Goal: Information Seeking & Learning: Check status

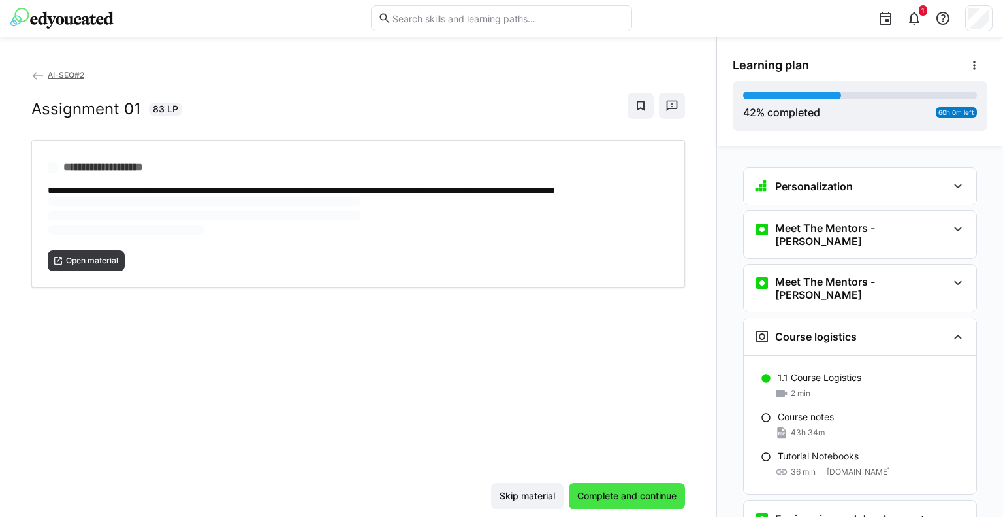
click at [575, 498] on span "Complete and continue" at bounding box center [626, 495] width 103 height 13
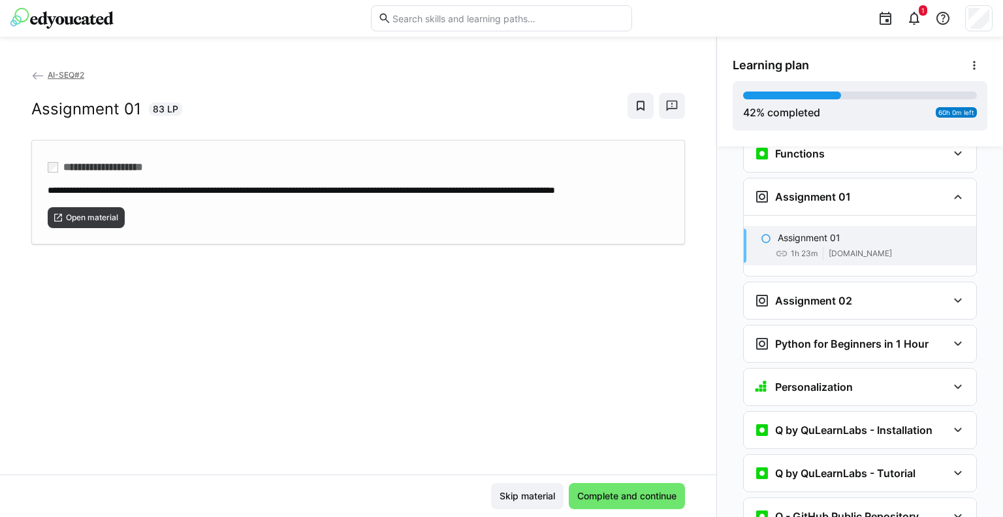
scroll to position [1177, 0]
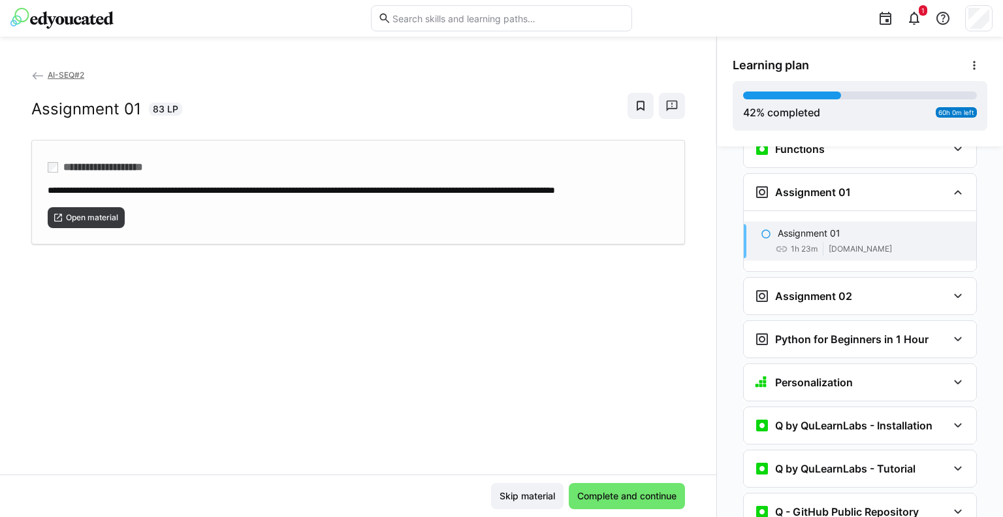
click at [303, 190] on span "**********" at bounding box center [301, 189] width 507 height 9
click at [605, 503] on span "Complete and continue" at bounding box center [627, 496] width 116 height 26
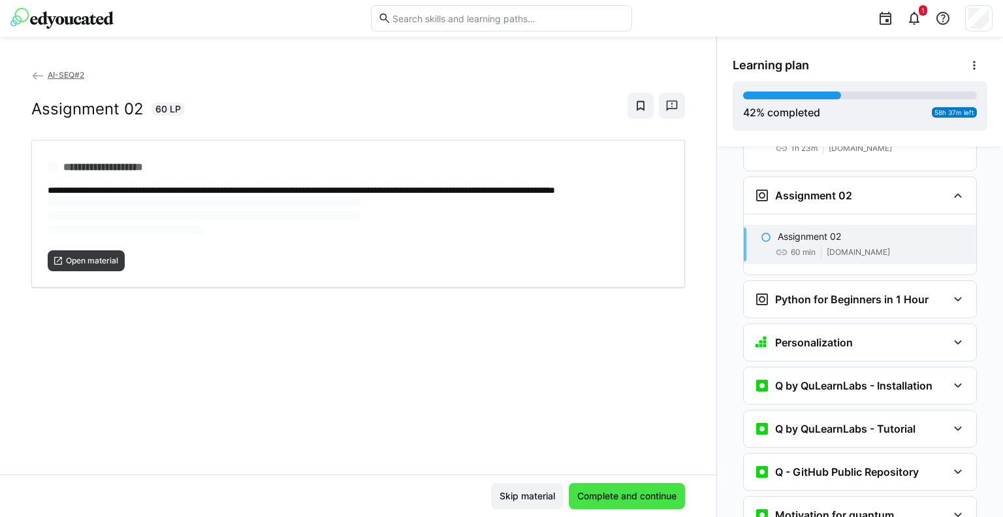
scroll to position [1280, 0]
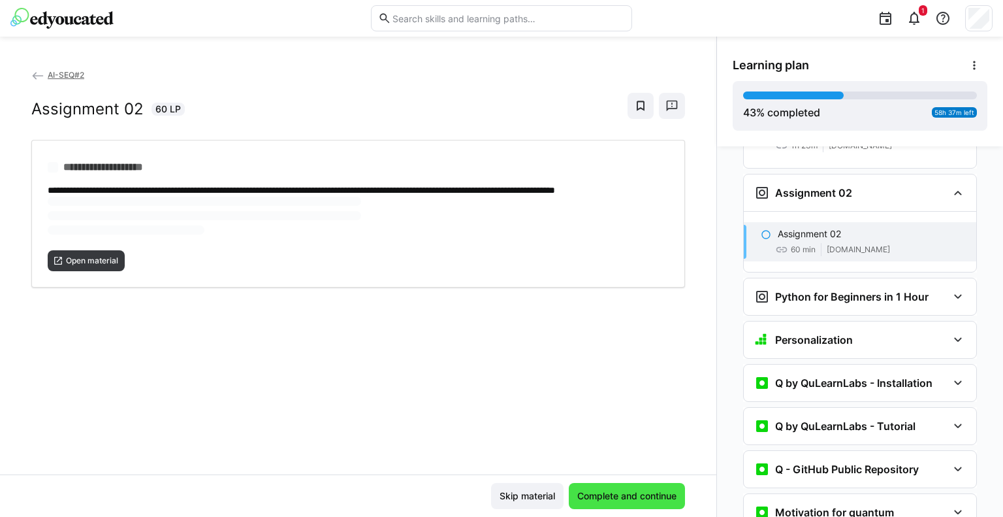
click at [605, 503] on span "Complete and continue" at bounding box center [627, 496] width 116 height 26
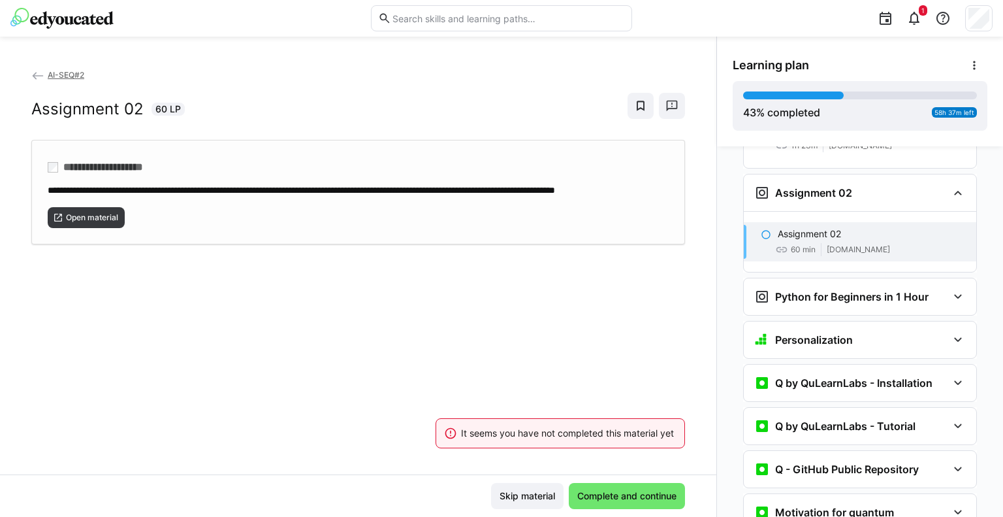
click at [255, 180] on div "**********" at bounding box center [358, 192] width 654 height 104
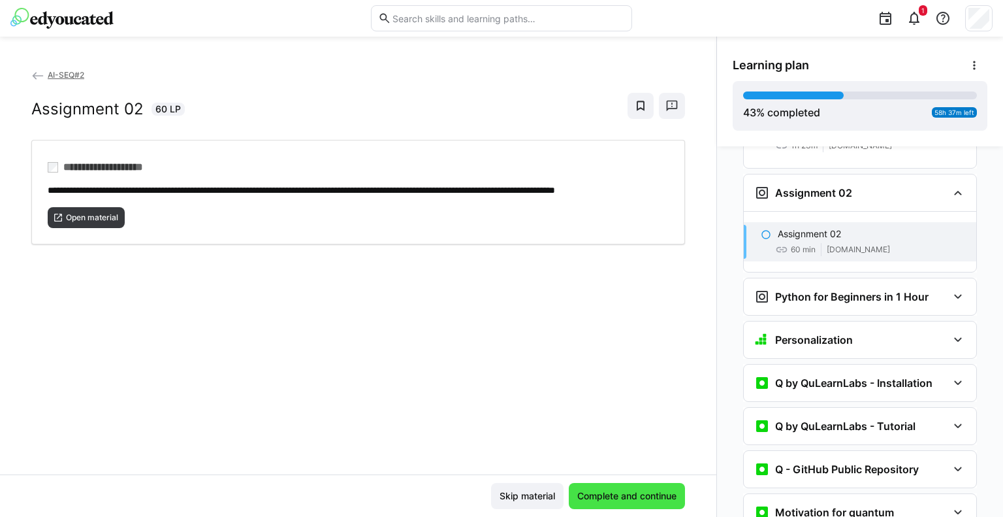
click at [598, 496] on span "Complete and continue" at bounding box center [626, 495] width 103 height 13
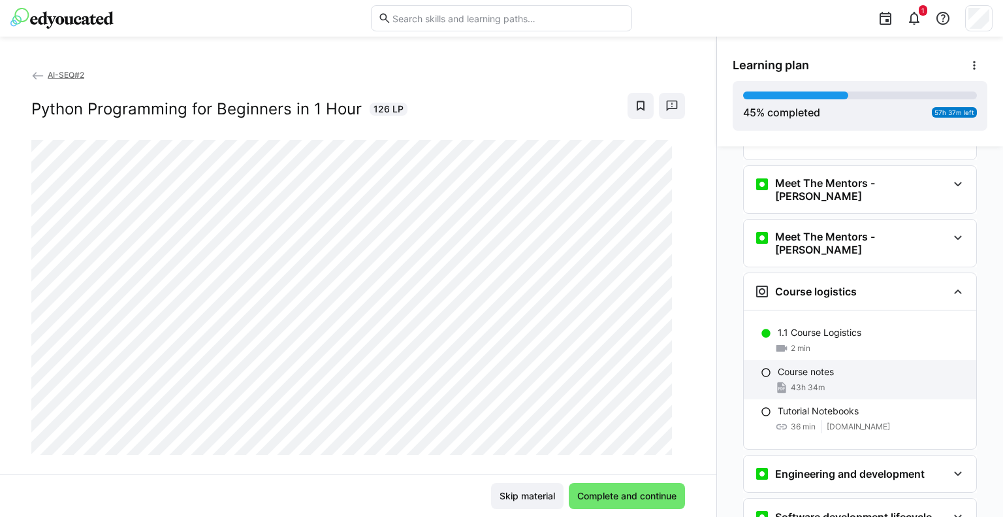
scroll to position [47, 0]
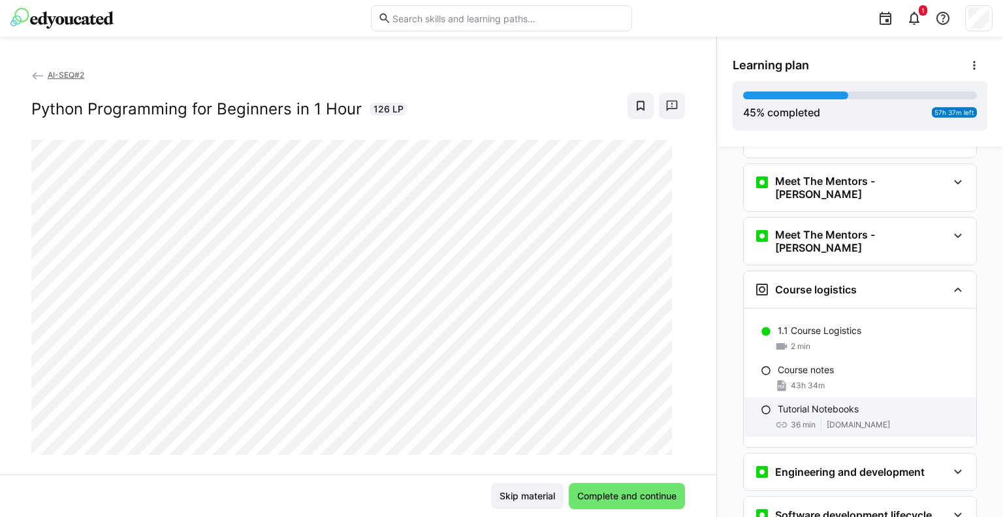
click at [801, 402] on p "Tutorial Notebooks" at bounding box center [818, 408] width 81 height 13
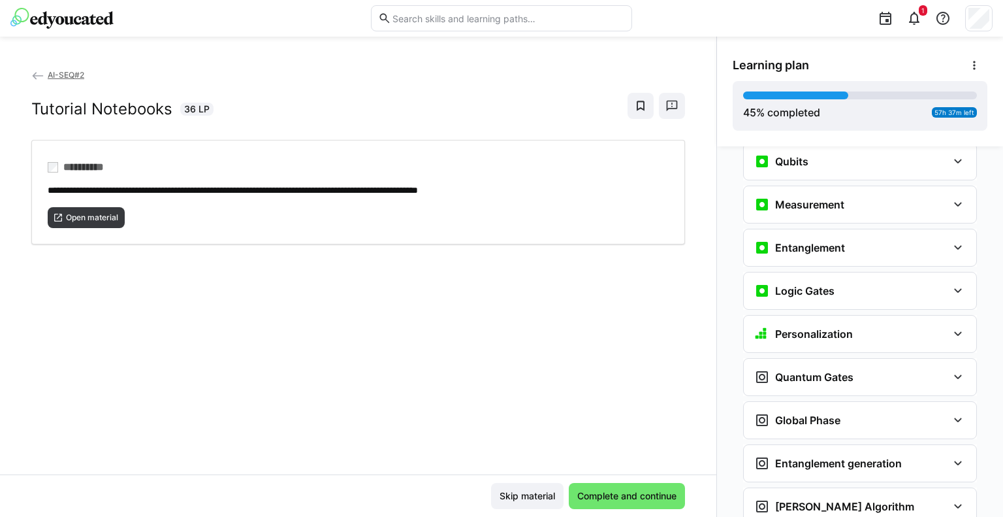
scroll to position [1848, 0]
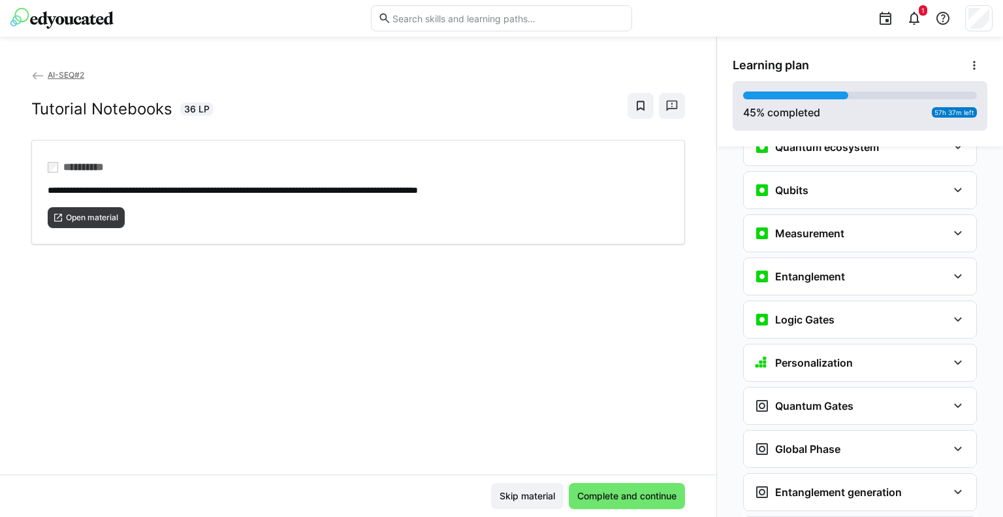
click at [752, 96] on div at bounding box center [795, 95] width 105 height 8
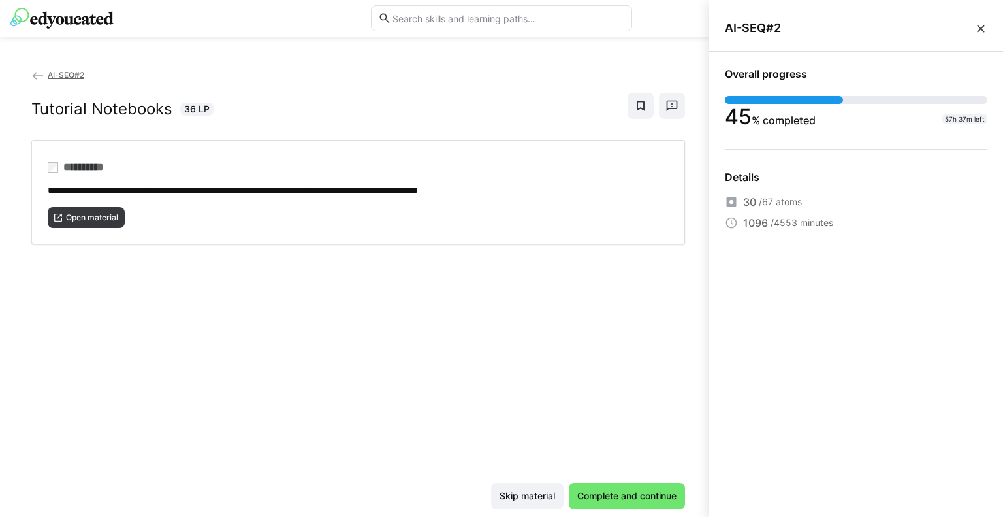
click at [739, 82] on div "Overall progress 45 % completed 57h 37m left" at bounding box center [856, 97] width 263 height 61
drag, startPoint x: 746, startPoint y: 200, endPoint x: 810, endPoint y: 199, distance: 64.0
click at [810, 199] on div "30 /67 atoms" at bounding box center [856, 202] width 263 height 16
click at [833, 223] on div "1096 /4553 minutes" at bounding box center [856, 223] width 263 height 16
drag, startPoint x: 745, startPoint y: 198, endPoint x: 840, endPoint y: 227, distance: 98.9
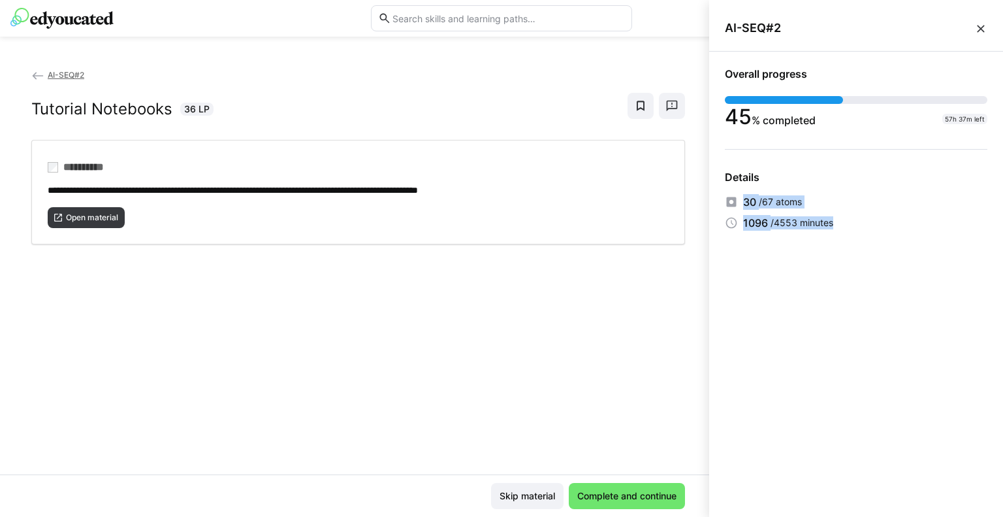
click at [840, 227] on div "30 /67 atoms 1096 /4553 minutes" at bounding box center [856, 212] width 263 height 37
click at [761, 204] on span "/67 atoms" at bounding box center [780, 201] width 43 height 13
drag, startPoint x: 742, startPoint y: 202, endPoint x: 745, endPoint y: 191, distance: 11.4
click at [745, 191] on app-status-sidebar-progress-details "Details 30 /67 atoms 1096 /4553 minutes" at bounding box center [856, 200] width 263 height 60
drag, startPoint x: 745, startPoint y: 199, endPoint x: 739, endPoint y: 176, distance: 24.2
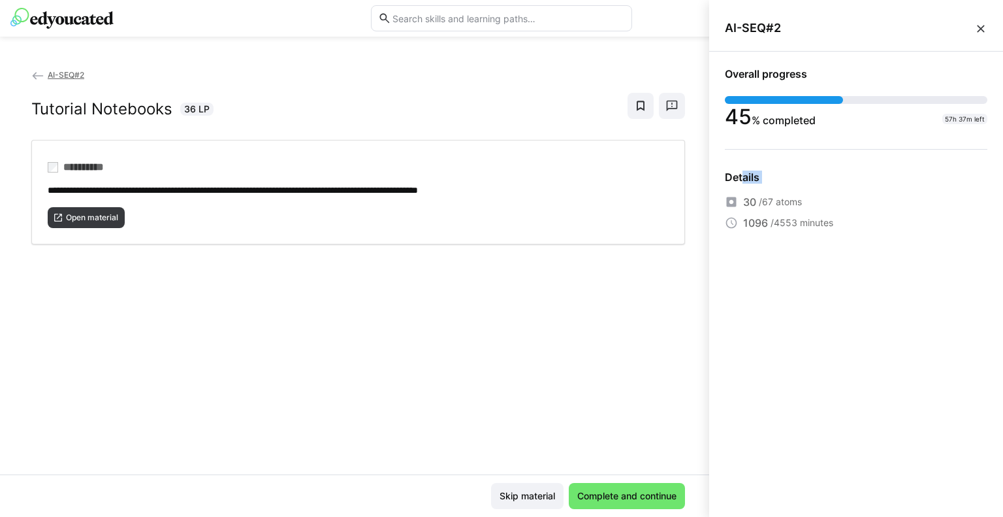
click at [739, 176] on app-status-sidebar-progress-details "Details 30 /67 atoms 1096 /4553 minutes" at bounding box center [856, 200] width 263 height 60
click at [773, 205] on span "/67 atoms" at bounding box center [780, 201] width 43 height 13
click at [752, 188] on app-status-sidebar-progress-details "Details 30 /67 atoms 1096 /4553 minutes" at bounding box center [856, 200] width 263 height 60
drag, startPoint x: 748, startPoint y: 197, endPoint x: 852, endPoint y: 234, distance: 109.9
click at [852, 234] on div "Overall progress 45 % completed 57h 37m left Details 30 /67 atoms 1096 /4553 mi…" at bounding box center [856, 149] width 294 height 195
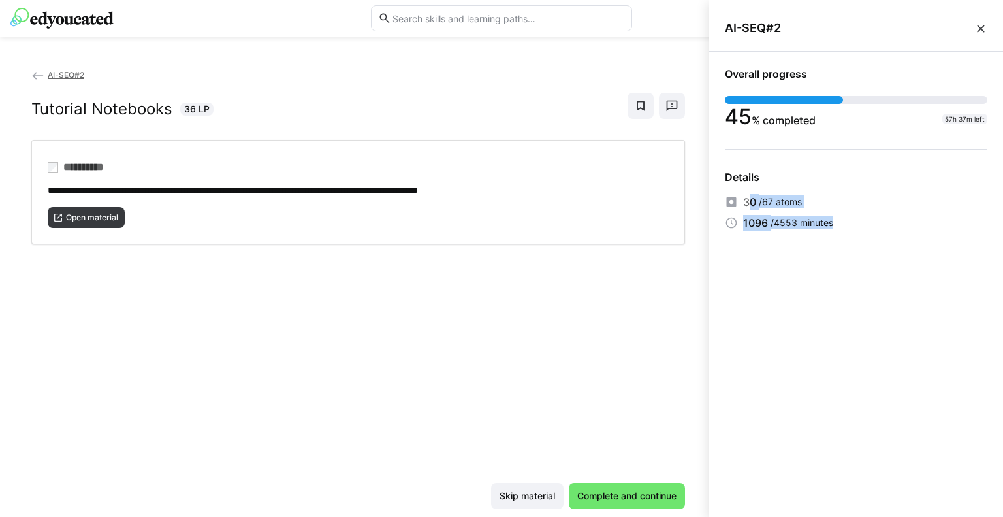
click at [756, 244] on div "Overall progress 45 % completed 57h 37m left Details 30 /67 atoms 1096 /4553 mi…" at bounding box center [856, 149] width 294 height 195
drag, startPoint x: 742, startPoint y: 204, endPoint x: 849, endPoint y: 246, distance: 114.4
click at [849, 246] on div "Overall progress 45 % completed 57h 37m left Details 30 /67 atoms 1096 /4553 mi…" at bounding box center [856, 149] width 294 height 195
click at [976, 29] on eds-icon at bounding box center [980, 28] width 13 height 13
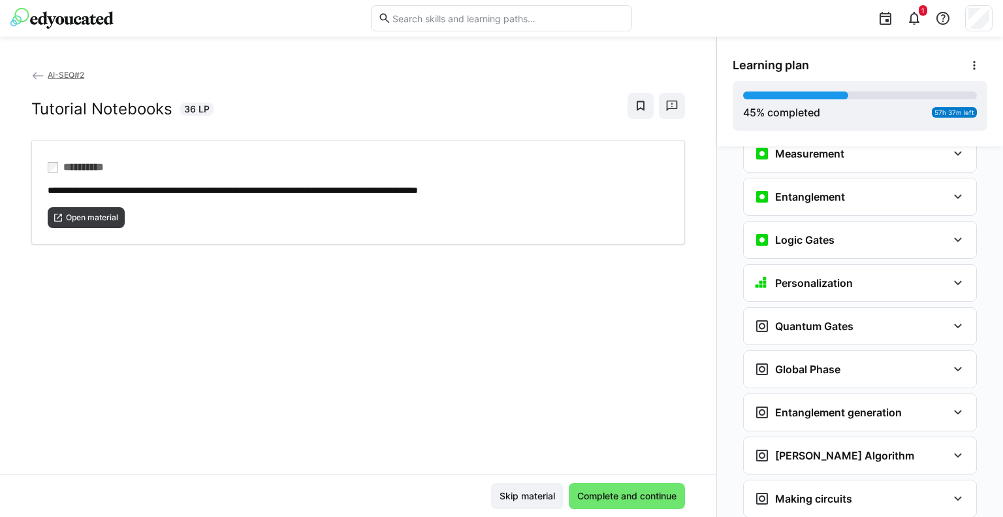
scroll to position [2142, 0]
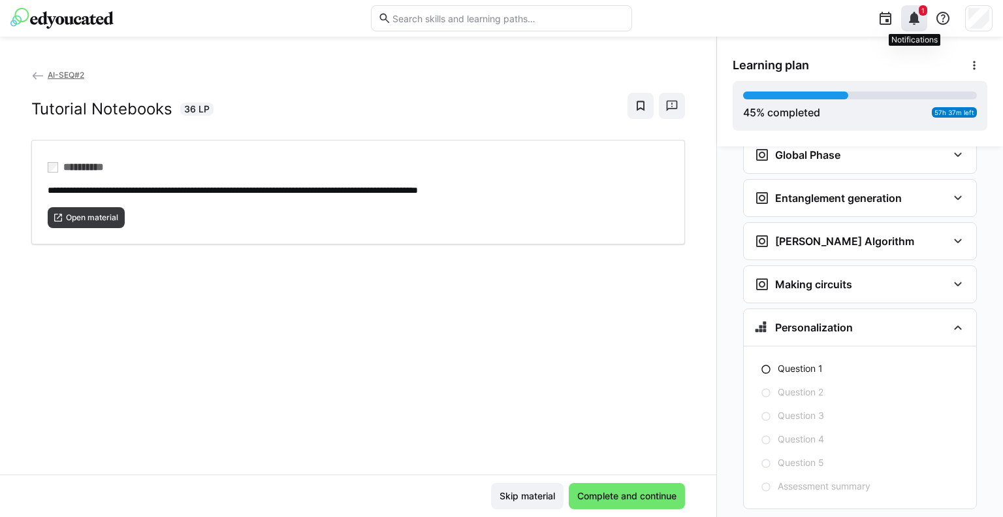
click at [914, 22] on eds-icon at bounding box center [914, 18] width 16 height 16
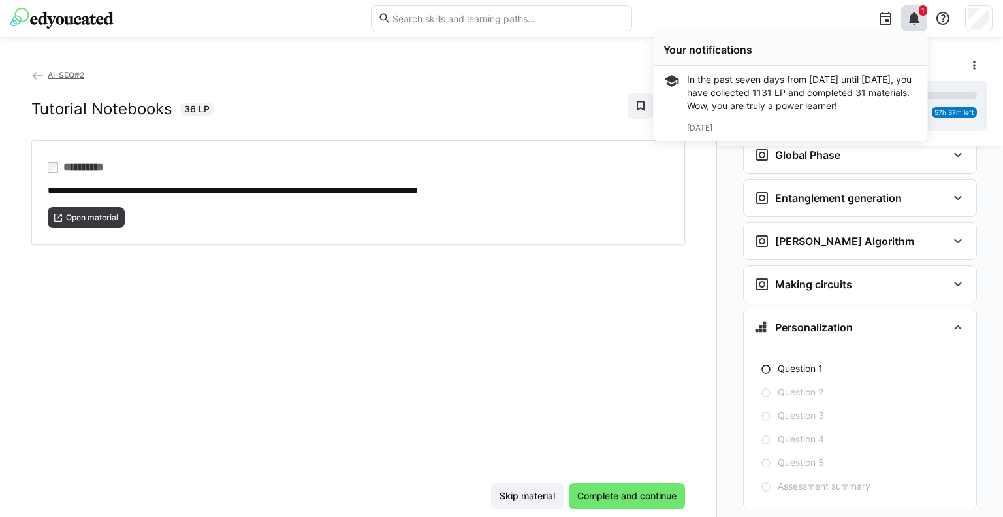
click at [789, 14] on div "1 Your notifications In the past seven days from [DATE] until [DATE], you have …" at bounding box center [816, 18] width 351 height 37
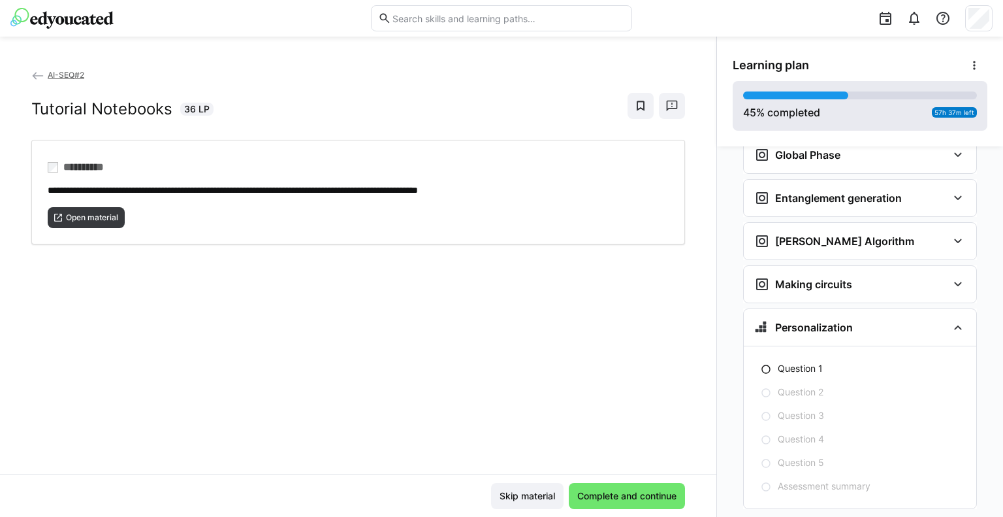
click at [838, 112] on div "45 % completed 57h 37m left" at bounding box center [860, 105] width 234 height 29
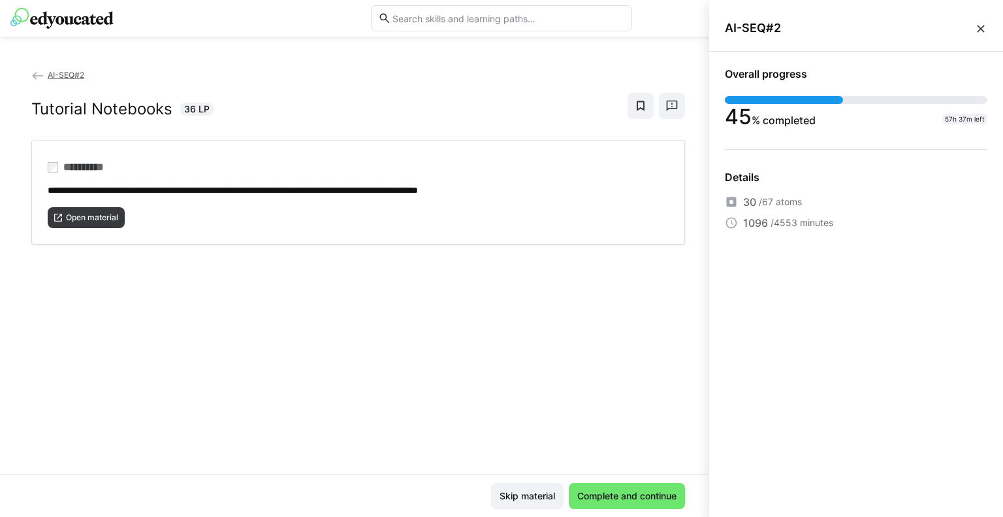
click at [976, 32] on eds-icon at bounding box center [980, 28] width 13 height 13
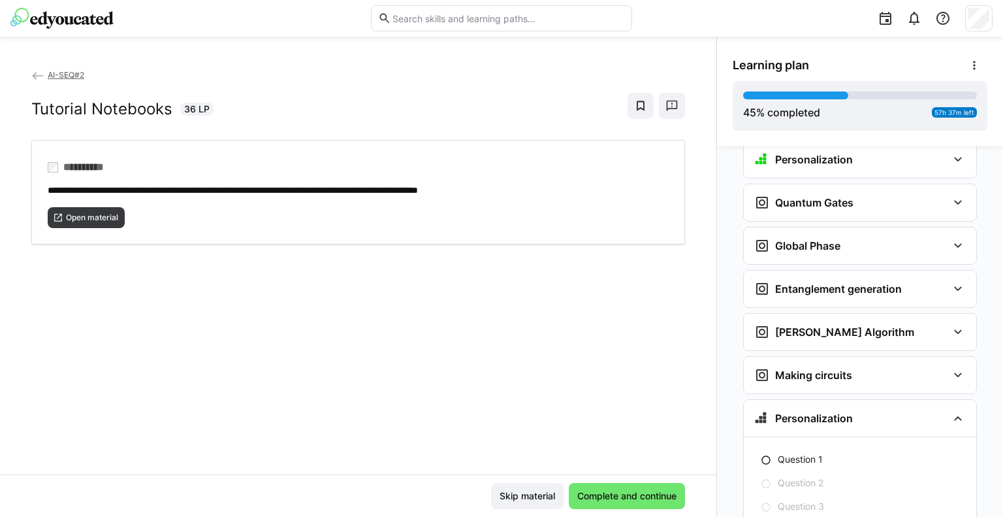
scroll to position [2050, 0]
